Goal: Information Seeking & Learning: Learn about a topic

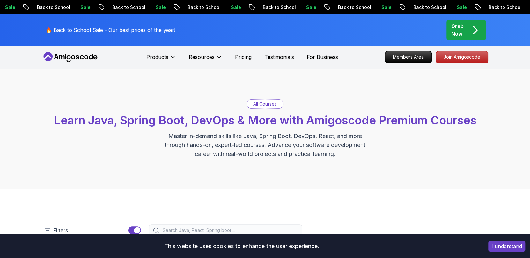
click at [183, 97] on div "All Courses Learn Java, Spring Boot, DevOps & More with Amigoscode Premium Cour…" at bounding box center [265, 128] width 530 height 120
click at [499, 248] on button "I understand" at bounding box center [506, 246] width 37 height 11
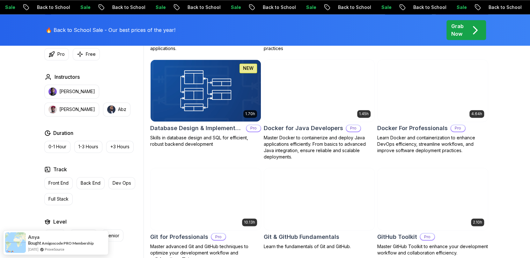
scroll to position [579, 0]
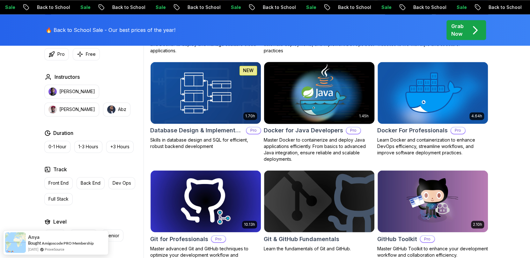
click at [312, 120] on img at bounding box center [319, 92] width 116 height 65
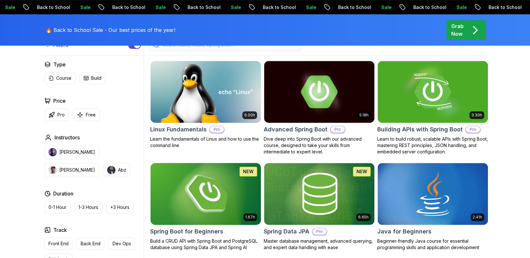
scroll to position [185, 0]
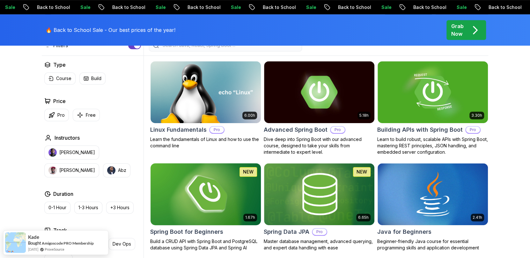
click at [220, 198] on img at bounding box center [206, 194] width 116 height 65
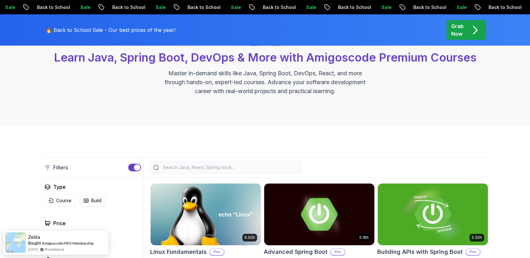
scroll to position [0, 0]
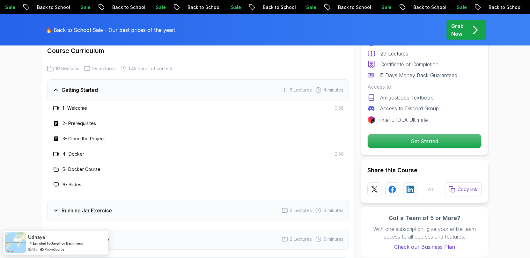
scroll to position [812, 0]
click at [426, 145] on p "Get Started" at bounding box center [424, 140] width 108 height 13
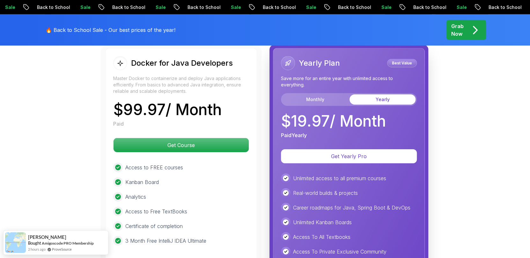
scroll to position [1361, 0]
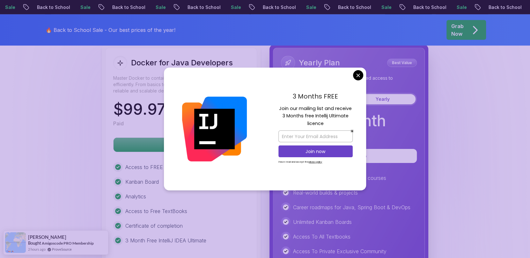
click at [356, 71] on body "Sale Back to School Sale Back to School Sale Back to School Sale Back to School…" at bounding box center [265, 50] width 530 height 2823
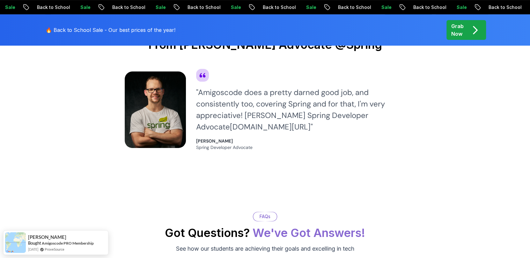
scroll to position [1730, 0]
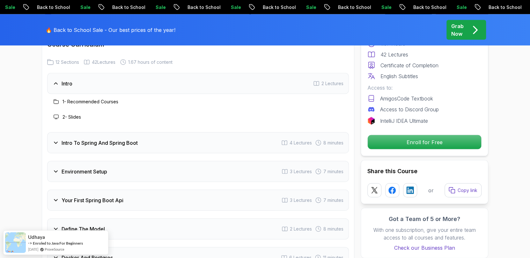
scroll to position [815, 0]
